Goal: Task Accomplishment & Management: Manage account settings

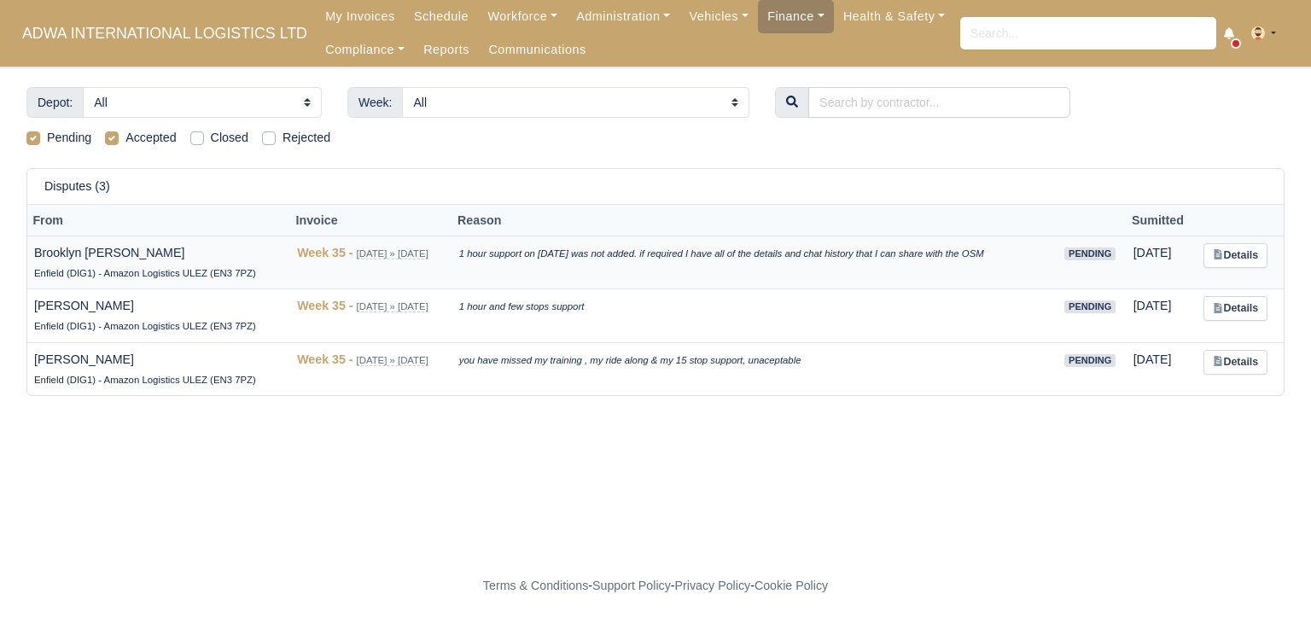
drag, startPoint x: 34, startPoint y: 253, endPoint x: 187, endPoint y: 251, distance: 152.8
click at [187, 251] on td "Brooklyn [PERSON_NAME] Enfield (DIG1) - Amazon Logistics ULEZ (EN3 7PZ)" at bounding box center [158, 263] width 263 height 54
copy td "Brooklyn [PERSON_NAME]"
drag, startPoint x: 477, startPoint y: 255, endPoint x: 1015, endPoint y: 250, distance: 537.7
click at [1015, 250] on td "1 hour support on [DATE] was not added. if required I have all of the details a…" at bounding box center [753, 263] width 602 height 54
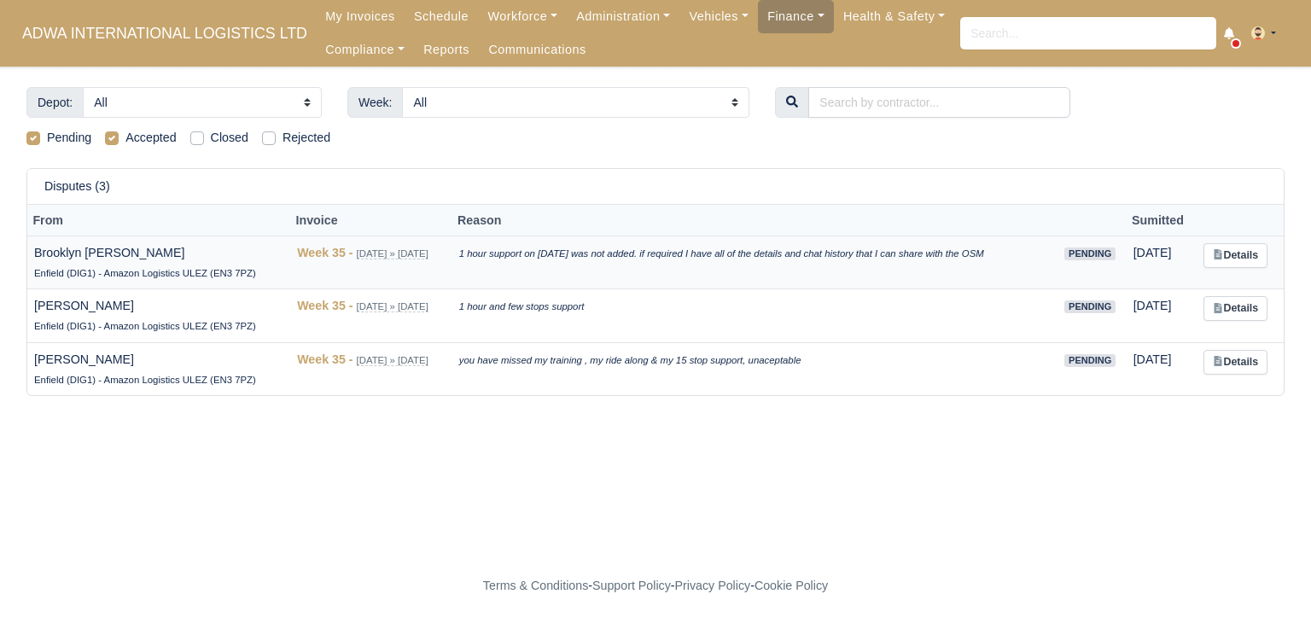
copy icon "1 hour support on [DATE] was not added. if required I have all of the details a…"
drag, startPoint x: 33, startPoint y: 304, endPoint x: 168, endPoint y: 299, distance: 134.9
click at [168, 299] on td "[PERSON_NAME] (DIG1) - Amazon Logistics ULEZ (EN3 7PZ)" at bounding box center [158, 316] width 263 height 54
copy td "[PERSON_NAME]"
drag, startPoint x: 476, startPoint y: 306, endPoint x: 631, endPoint y: 295, distance: 154.8
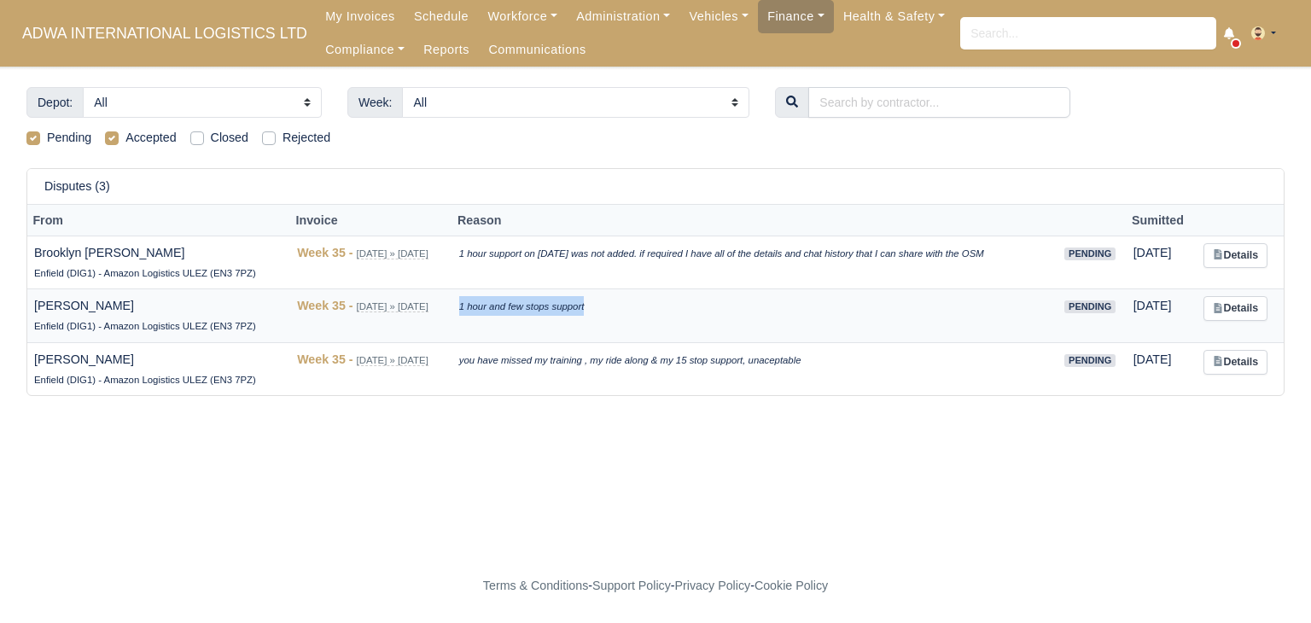
click at [631, 295] on td "1 hour and few stops support" at bounding box center [753, 316] width 602 height 54
copy icon "1 hour and few stops support"
drag, startPoint x: 28, startPoint y: 363, endPoint x: 99, endPoint y: 343, distance: 73.5
click at [99, 343] on td "Mehmet Kul Enfield (DIG1) - Amazon Logistics ULEZ (EN3 7PZ)" at bounding box center [158, 368] width 263 height 53
copy td "[PERSON_NAME]"
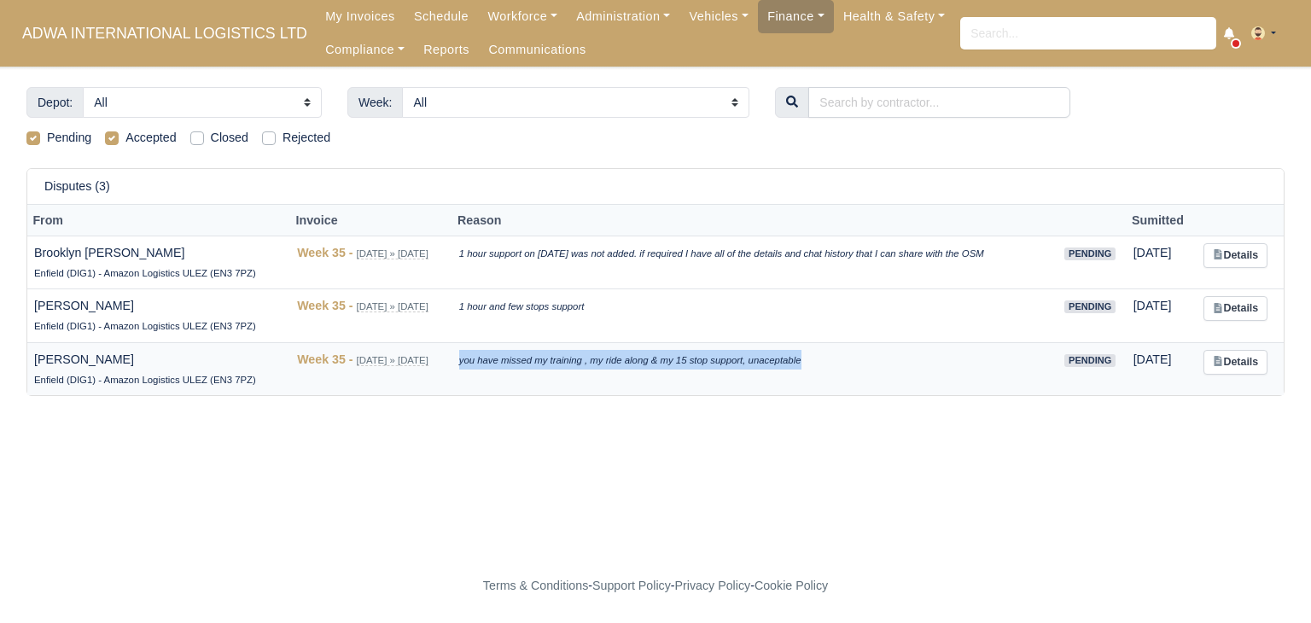
drag, startPoint x: 475, startPoint y: 360, endPoint x: 819, endPoint y: 373, distance: 345.0
click at [819, 373] on td "you have missed my training , my ride along & my 15 stop support, unaceptable" at bounding box center [753, 368] width 602 height 53
copy icon "you have missed my training , my ride along & my 15 stop support, unaceptable"
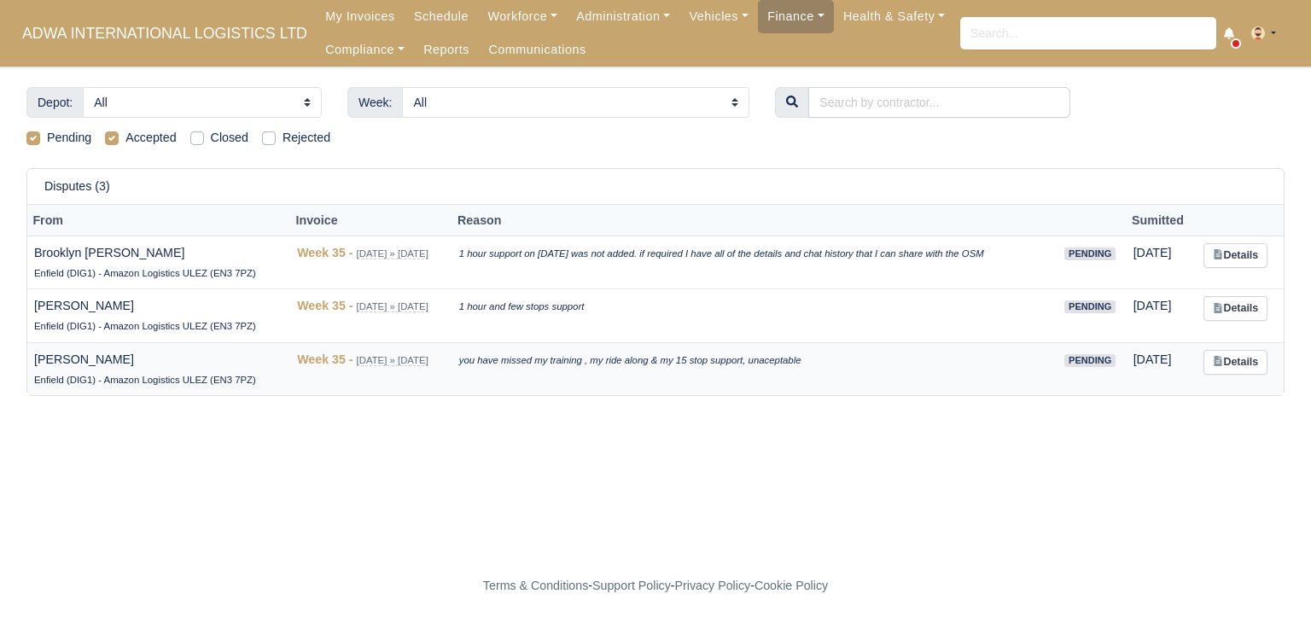
click at [1236, 376] on td "Details" at bounding box center [1240, 368] width 87 height 53
click at [1246, 364] on link "Details" at bounding box center [1235, 362] width 64 height 25
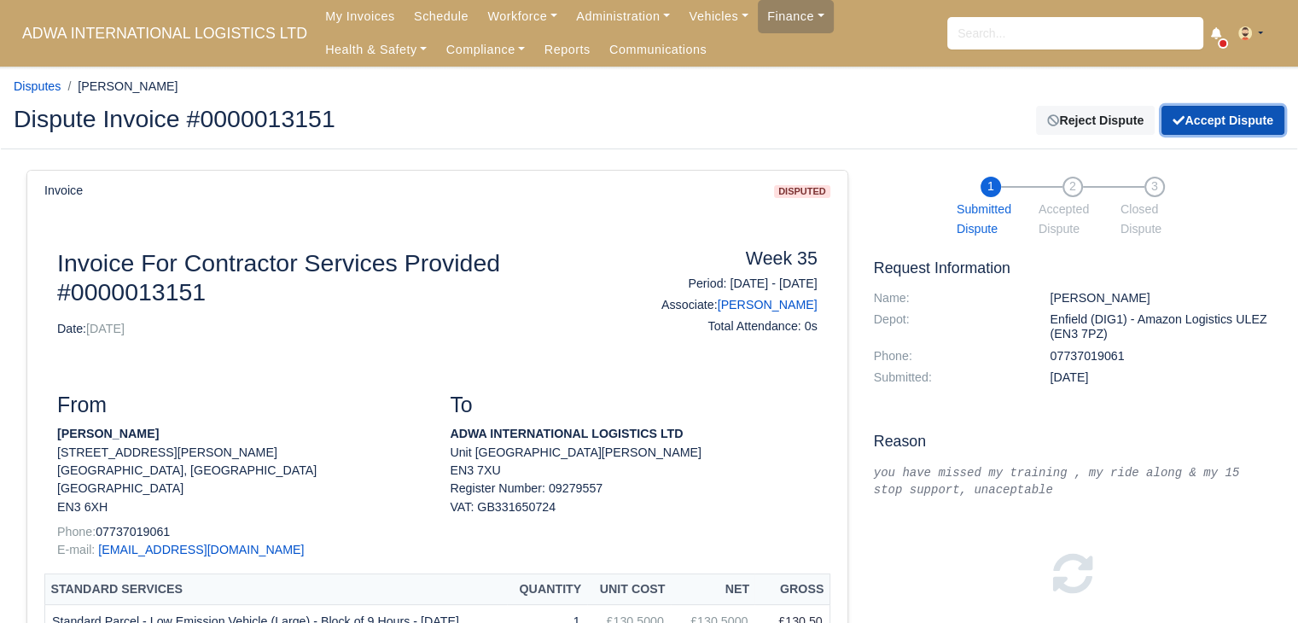
click at [1210, 119] on button "Accept Dispute" at bounding box center [1223, 120] width 123 height 29
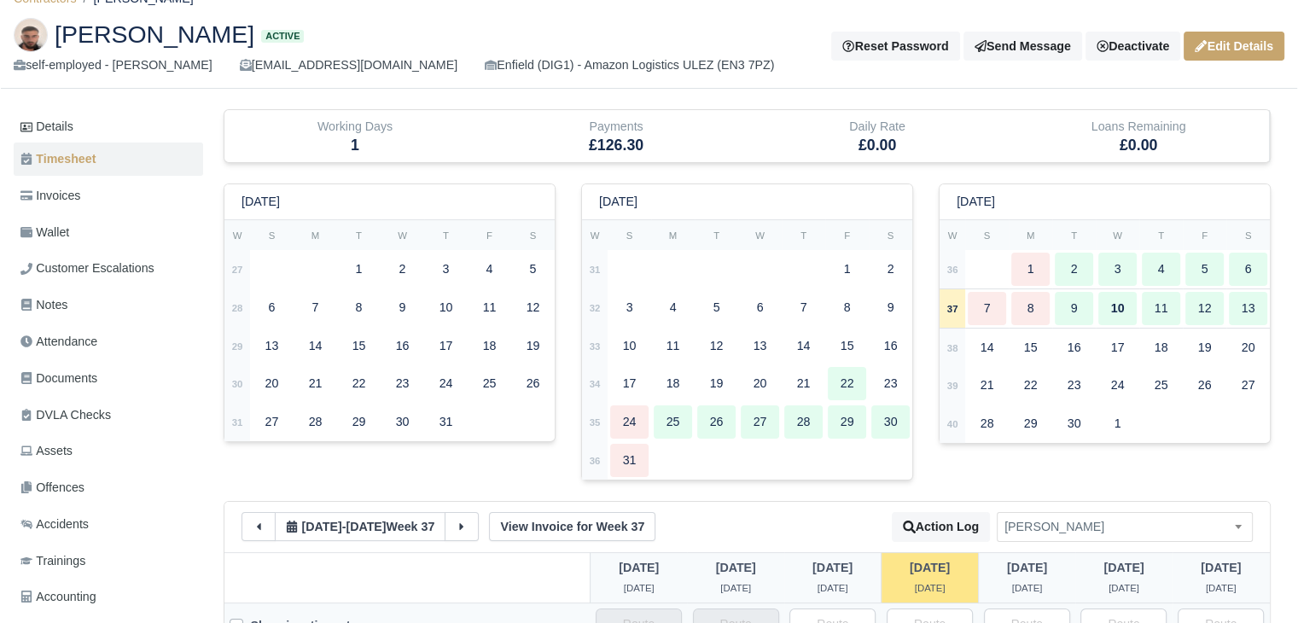
scroll to position [118, 0]
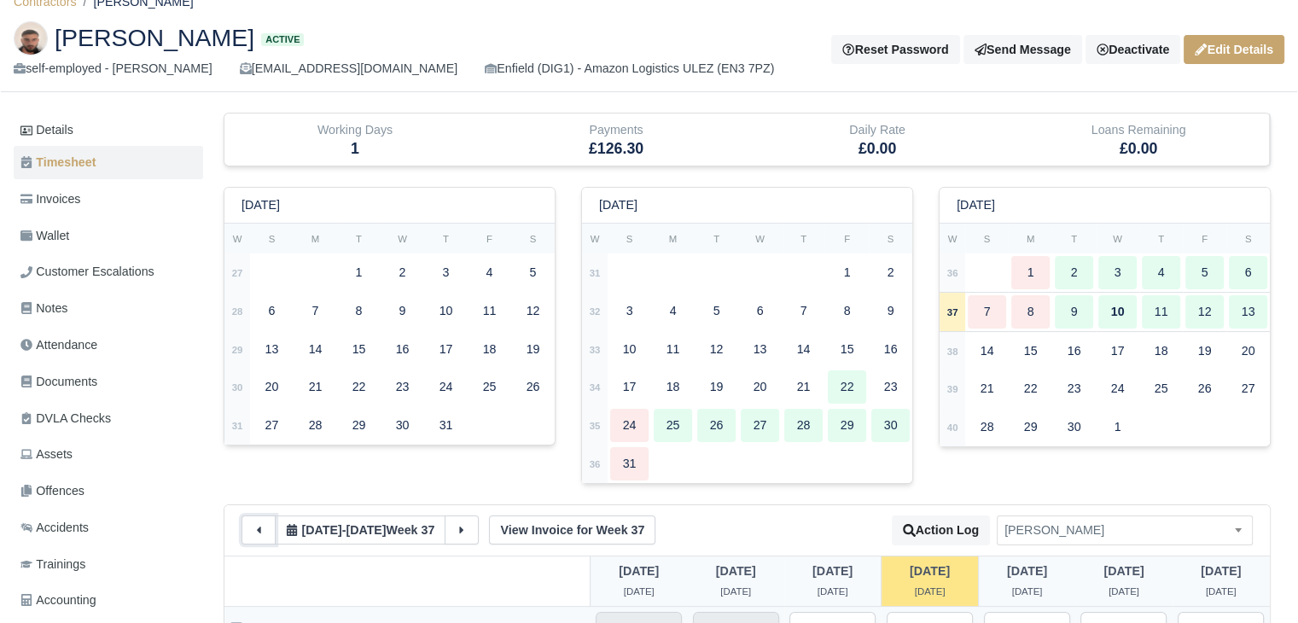
click at [266, 527] on button at bounding box center [259, 529] width 34 height 29
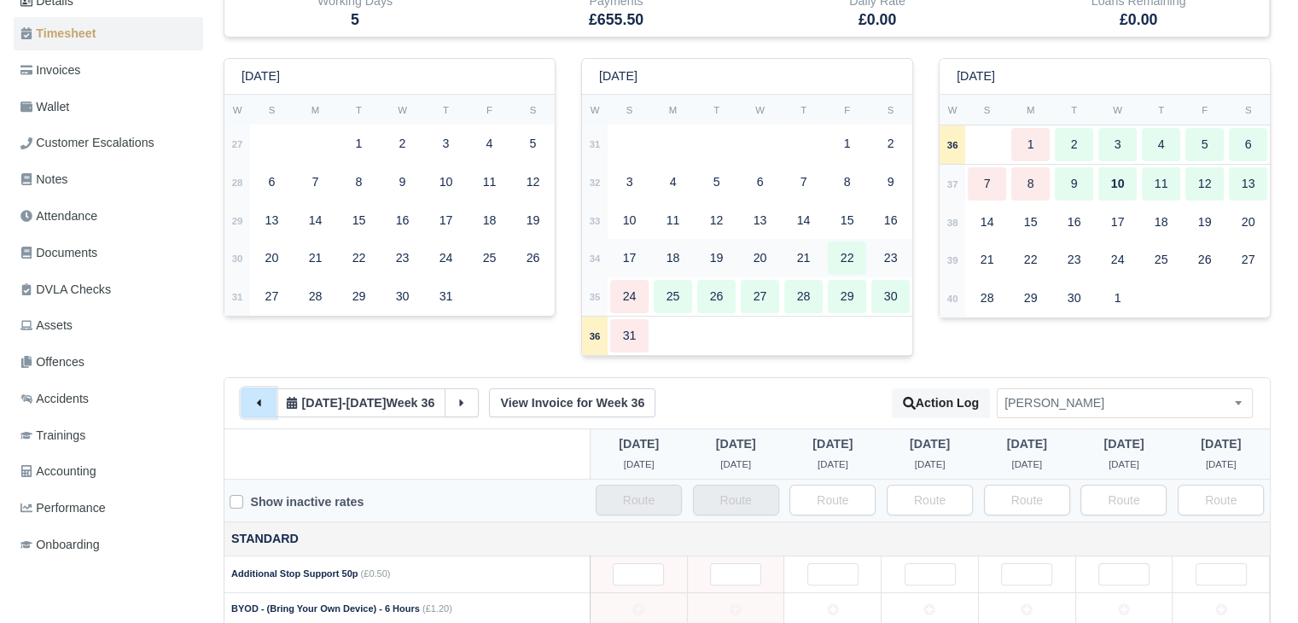
scroll to position [314, 0]
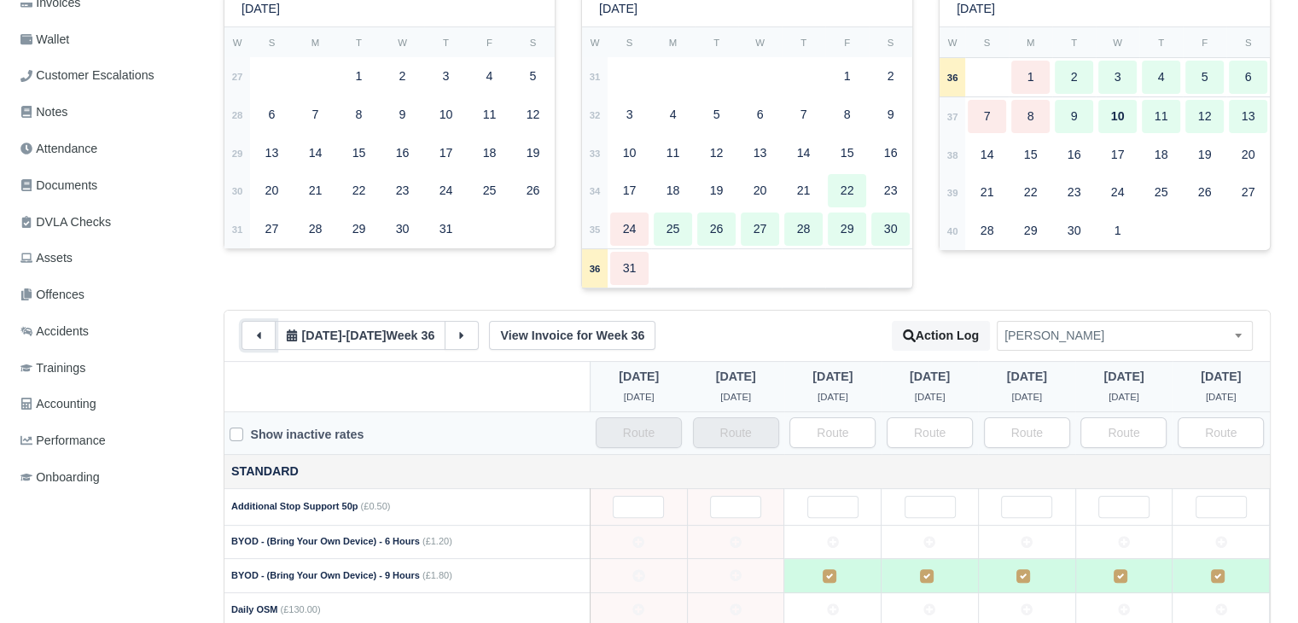
click at [264, 332] on icon at bounding box center [259, 335] width 12 height 12
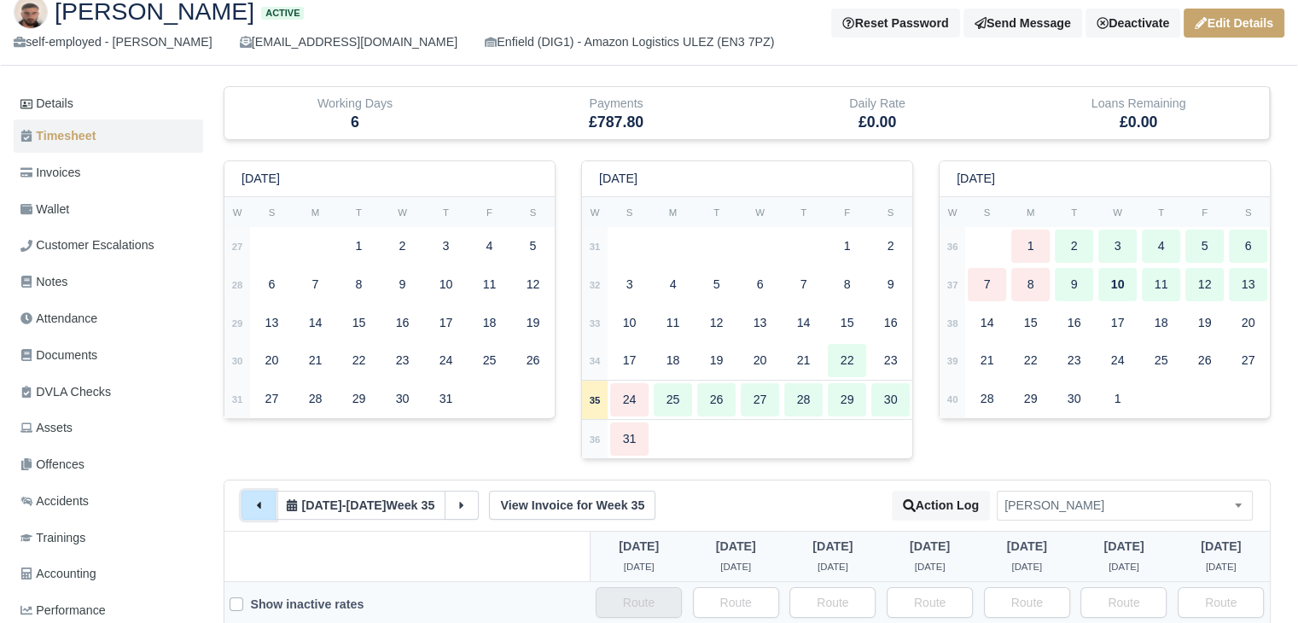
scroll to position [137, 0]
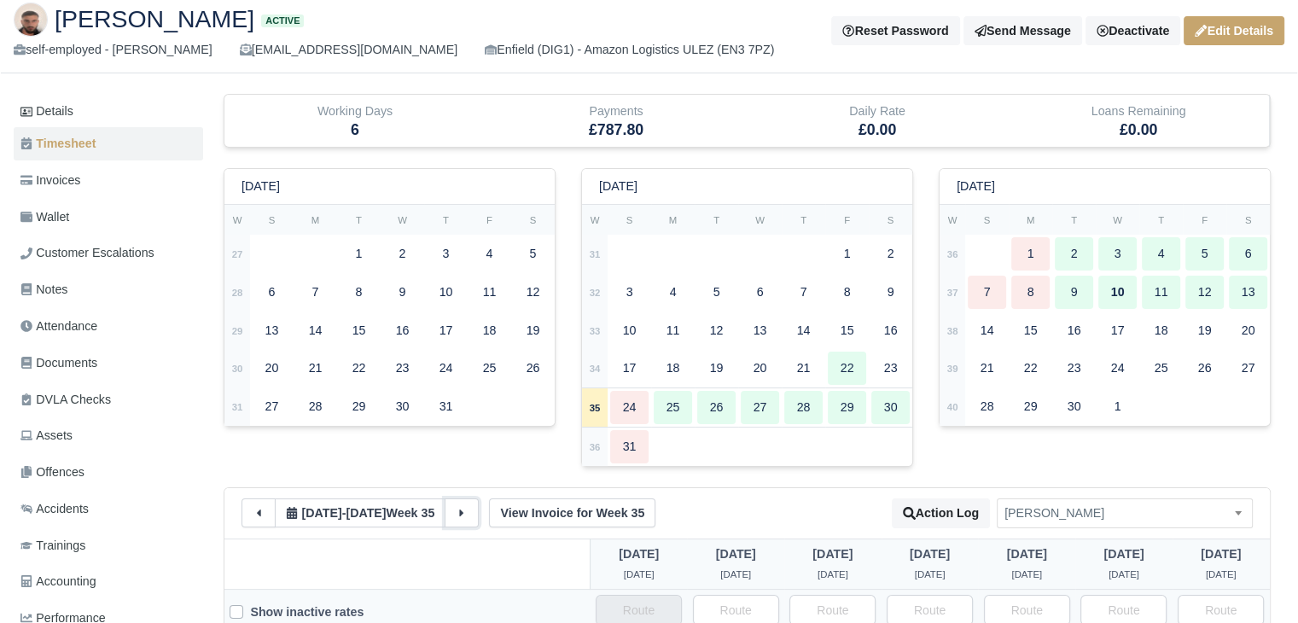
click at [469, 504] on button at bounding box center [462, 512] width 34 height 29
click at [142, 182] on link "Invoices" at bounding box center [108, 180] width 189 height 33
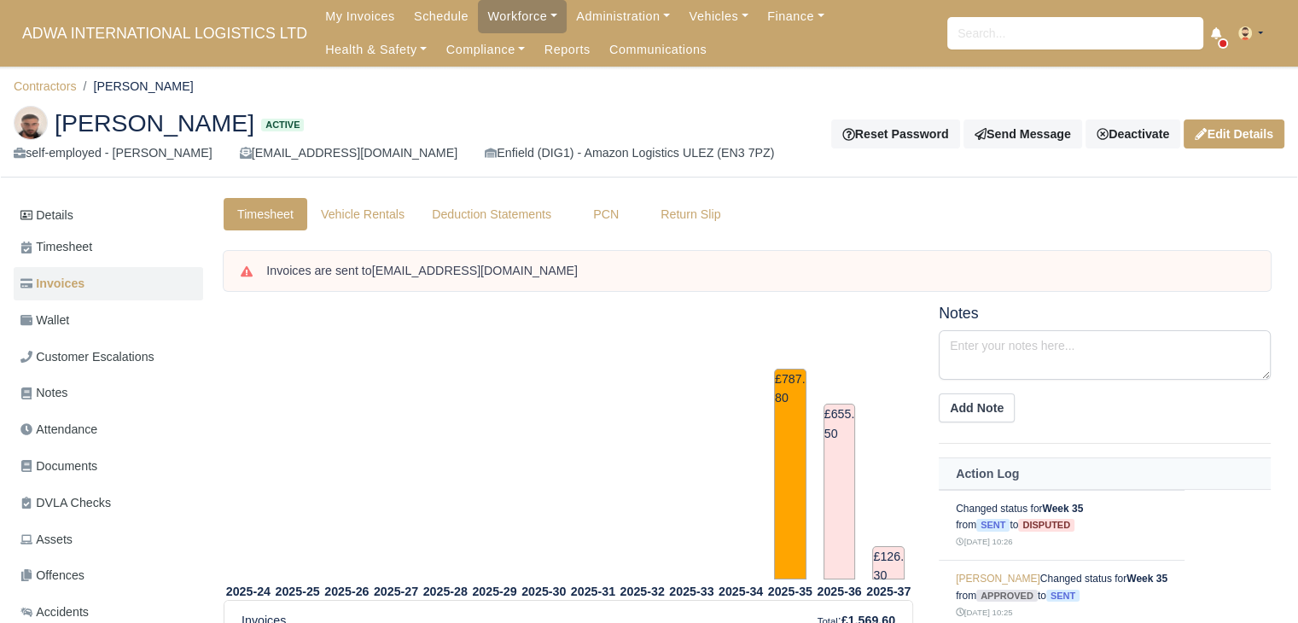
scroll to position [294, 0]
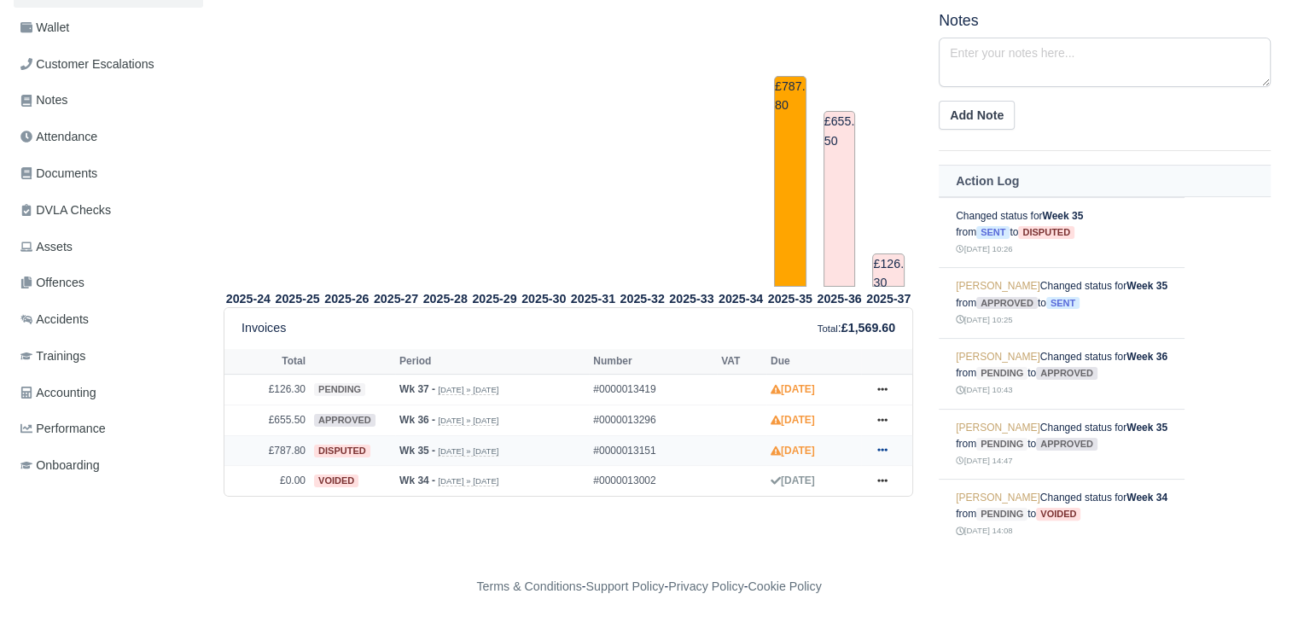
click at [884, 450] on icon at bounding box center [882, 450] width 10 height 10
click at [833, 474] on link "Show Invoice" at bounding box center [818, 482] width 152 height 36
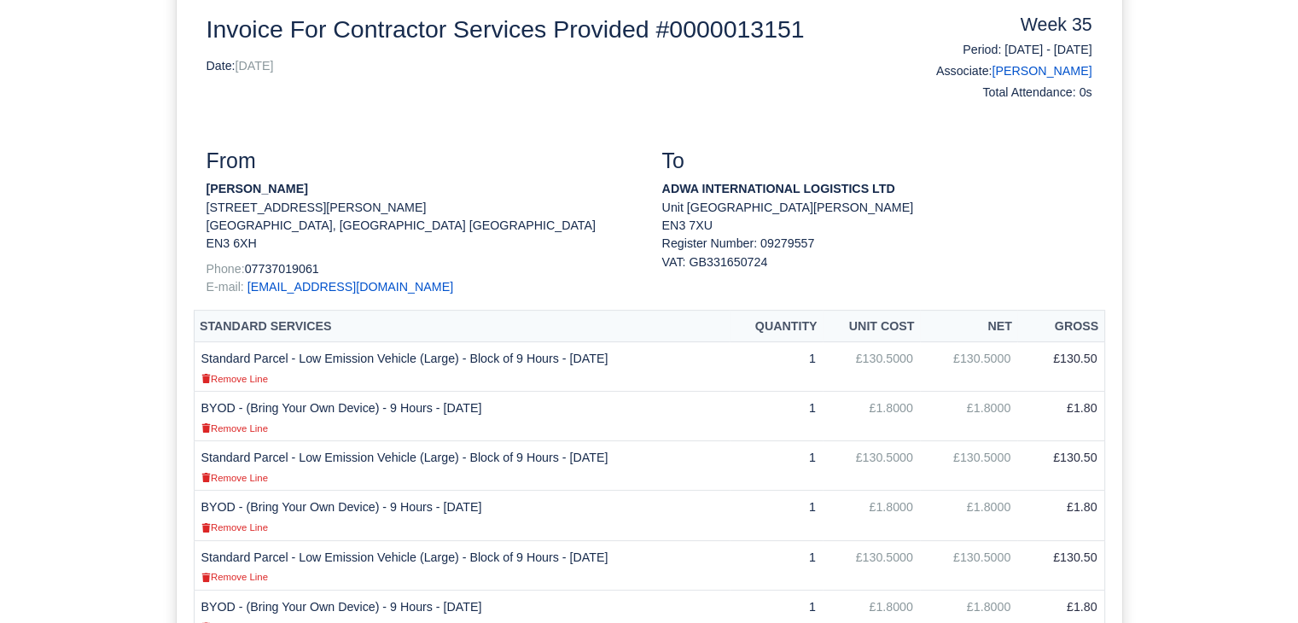
scroll to position [262, 0]
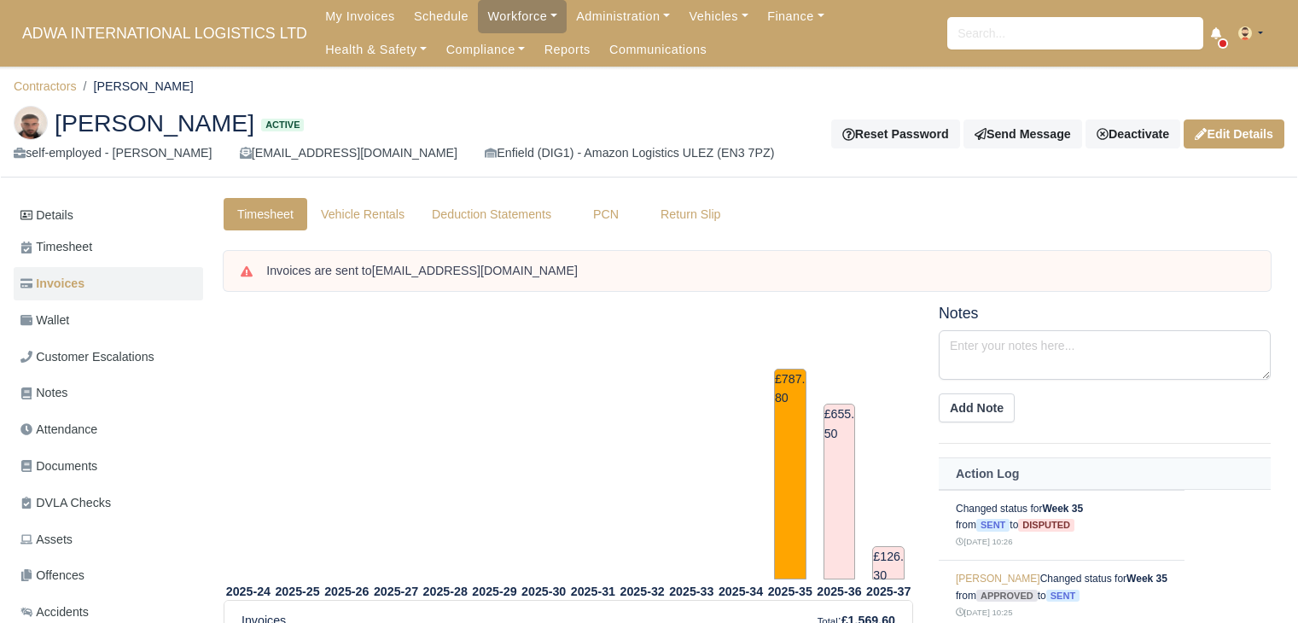
scroll to position [294, 0]
